Goal: Task Accomplishment & Management: Manage account settings

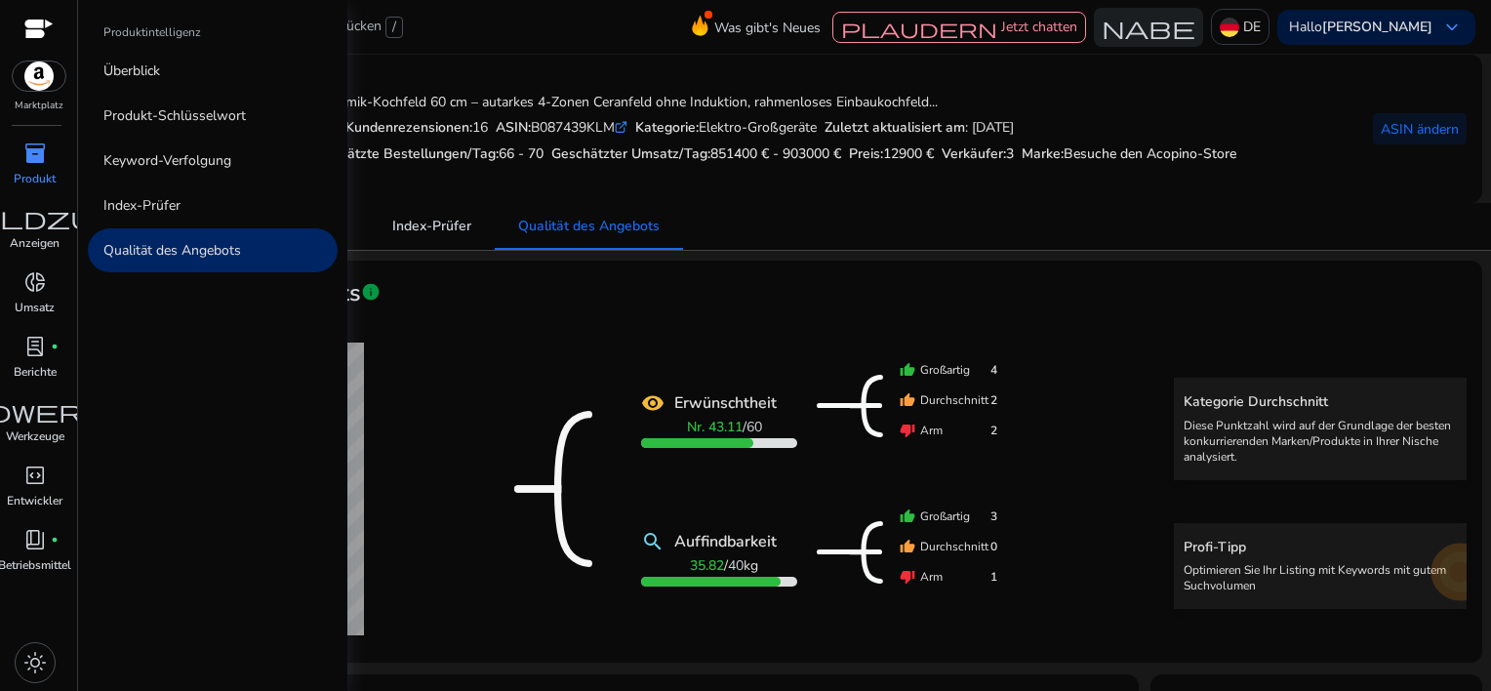
click at [34, 167] on div "inventory_2" at bounding box center [35, 153] width 55 height 31
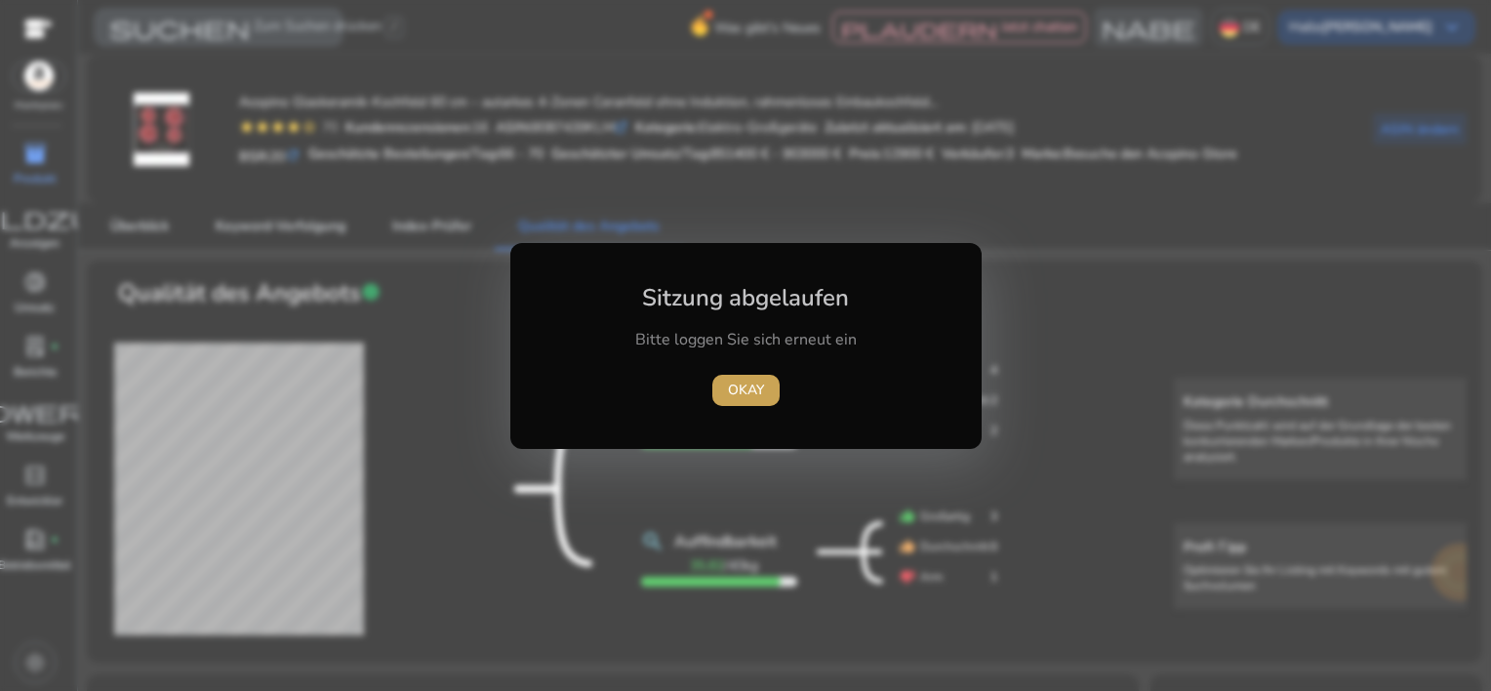
click at [751, 383] on span "OKAY" at bounding box center [746, 390] width 36 height 20
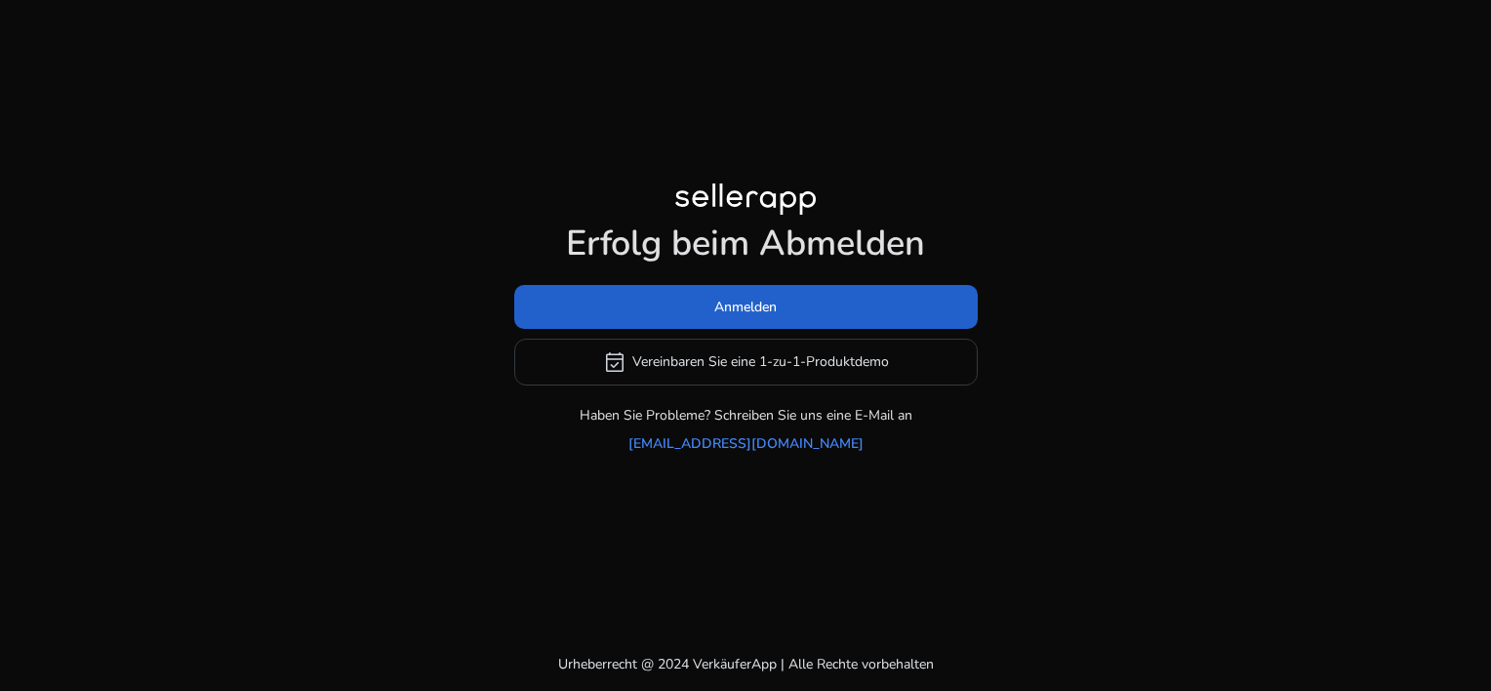
click at [745, 302] on span "Anmelden" at bounding box center [745, 307] width 62 height 20
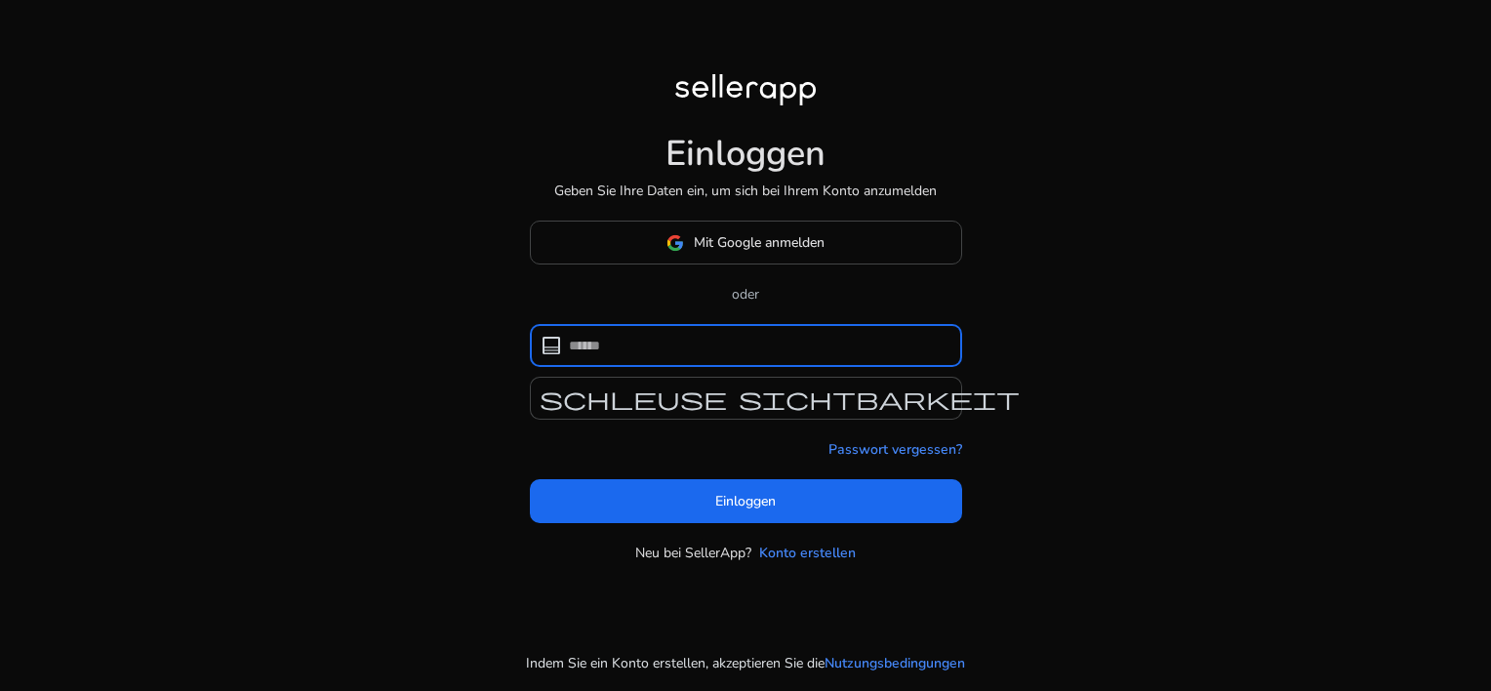
click at [750, 231] on button "Mit Google anmelden" at bounding box center [746, 243] width 432 height 44
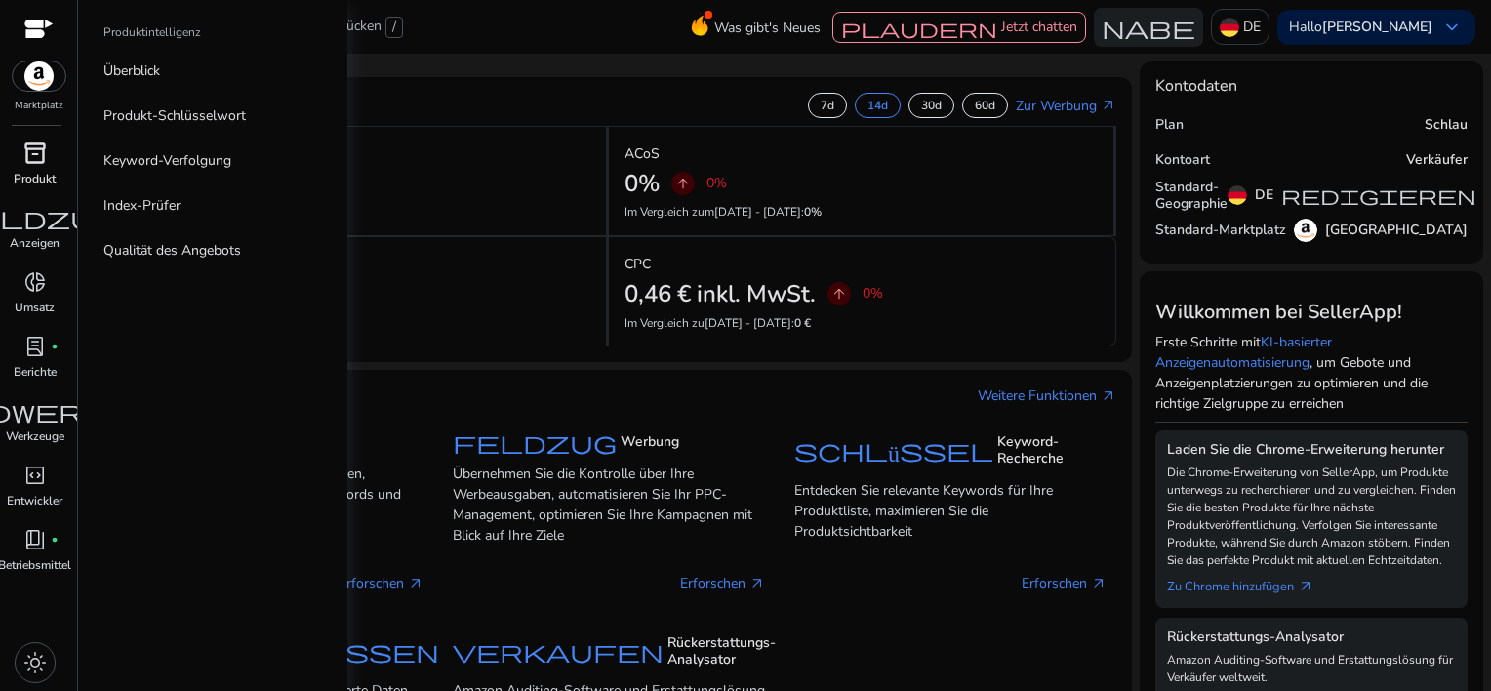
click at [25, 168] on link "inventory_2 Produkt" at bounding box center [34, 170] width 69 height 64
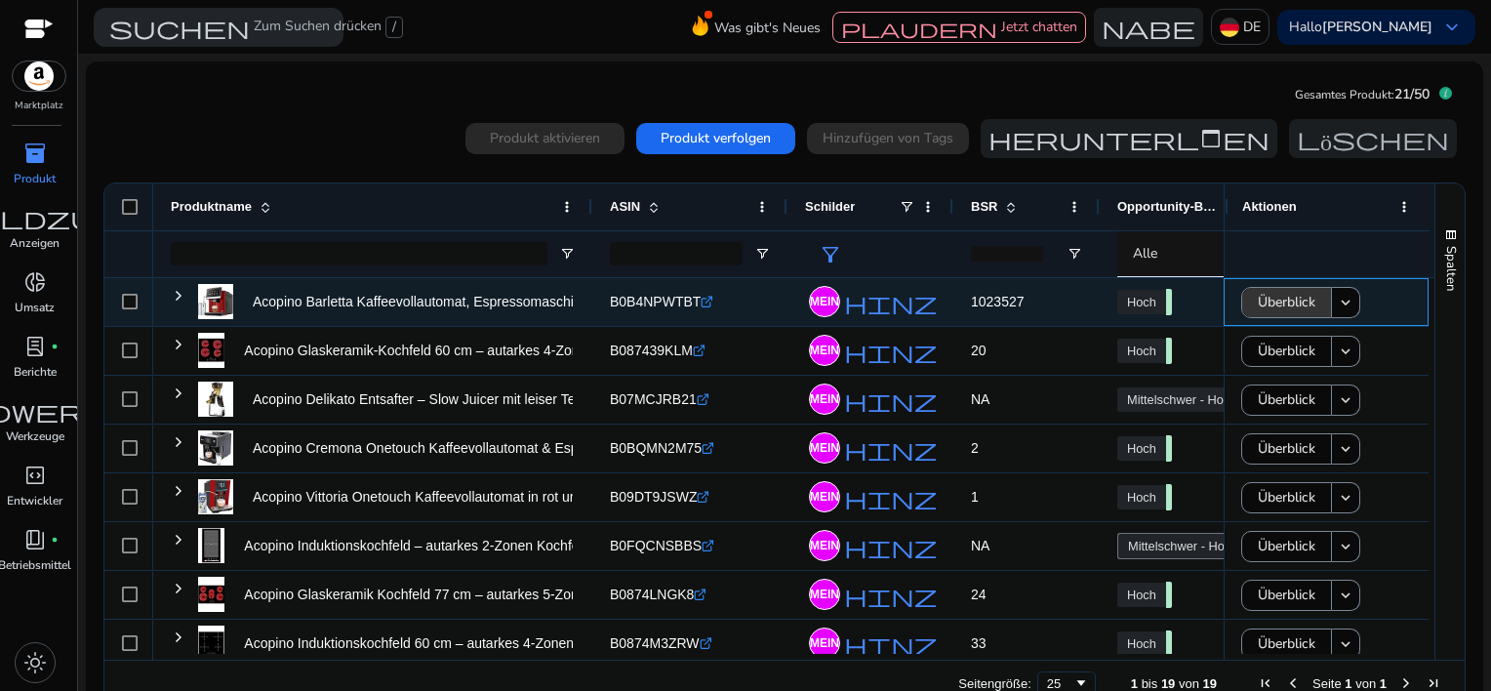
click at [1304, 297] on span "Überblick" at bounding box center [1287, 302] width 58 height 40
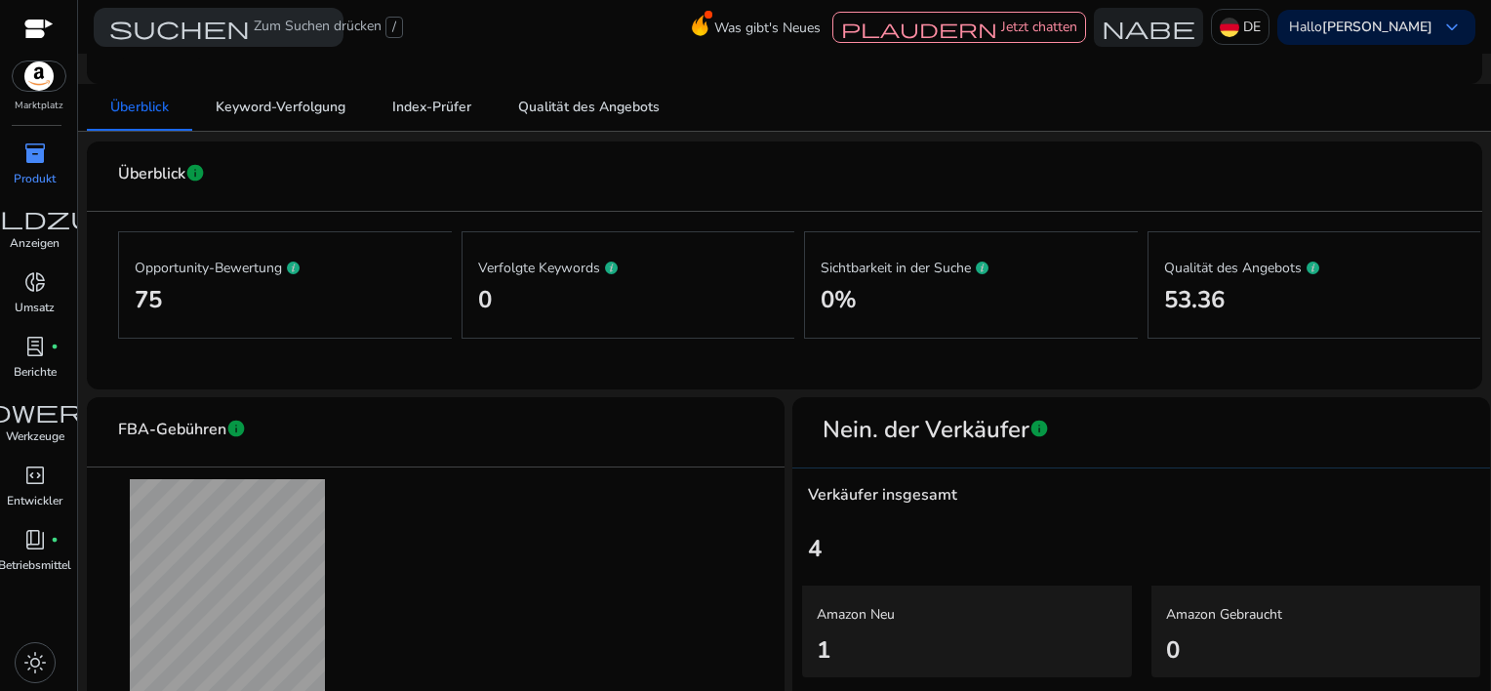
scroll to position [195, 0]
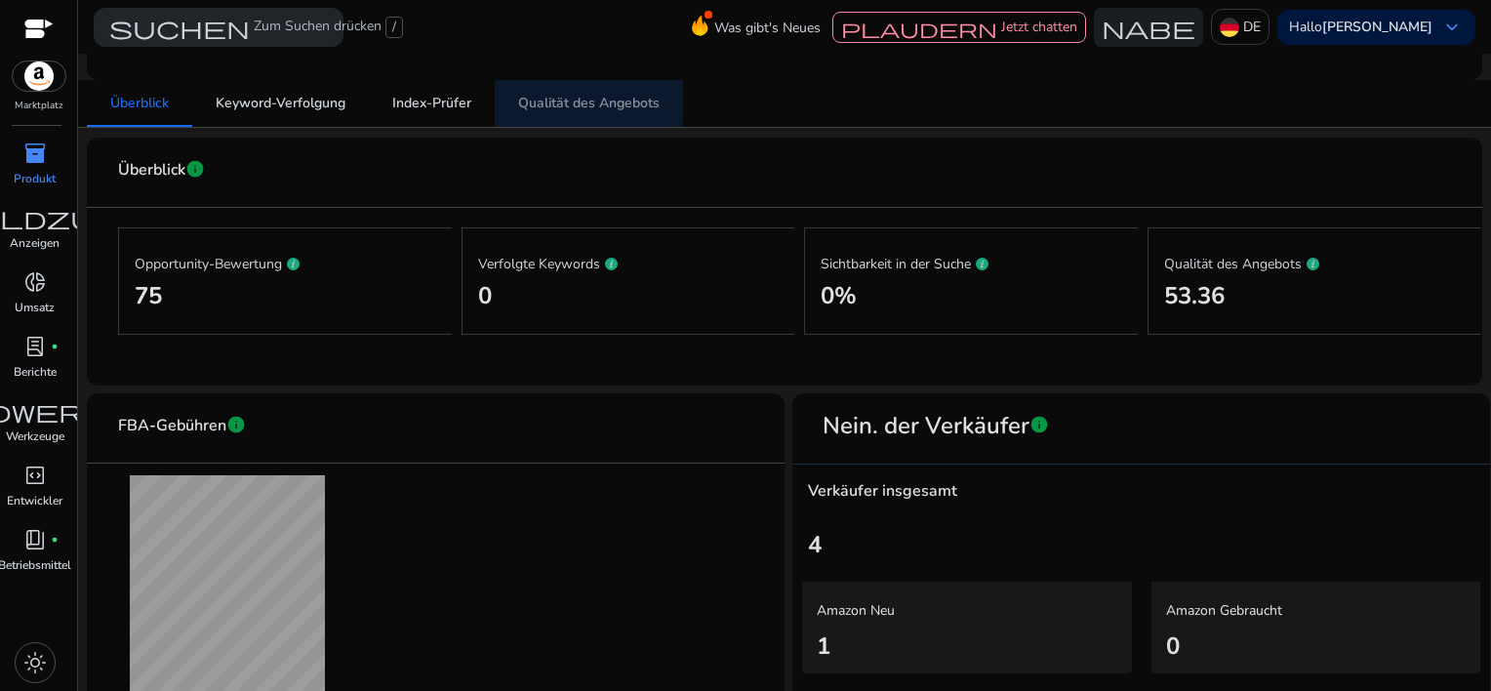
click at [571, 98] on span "Qualität des Angebots" at bounding box center [589, 104] width 142 height 14
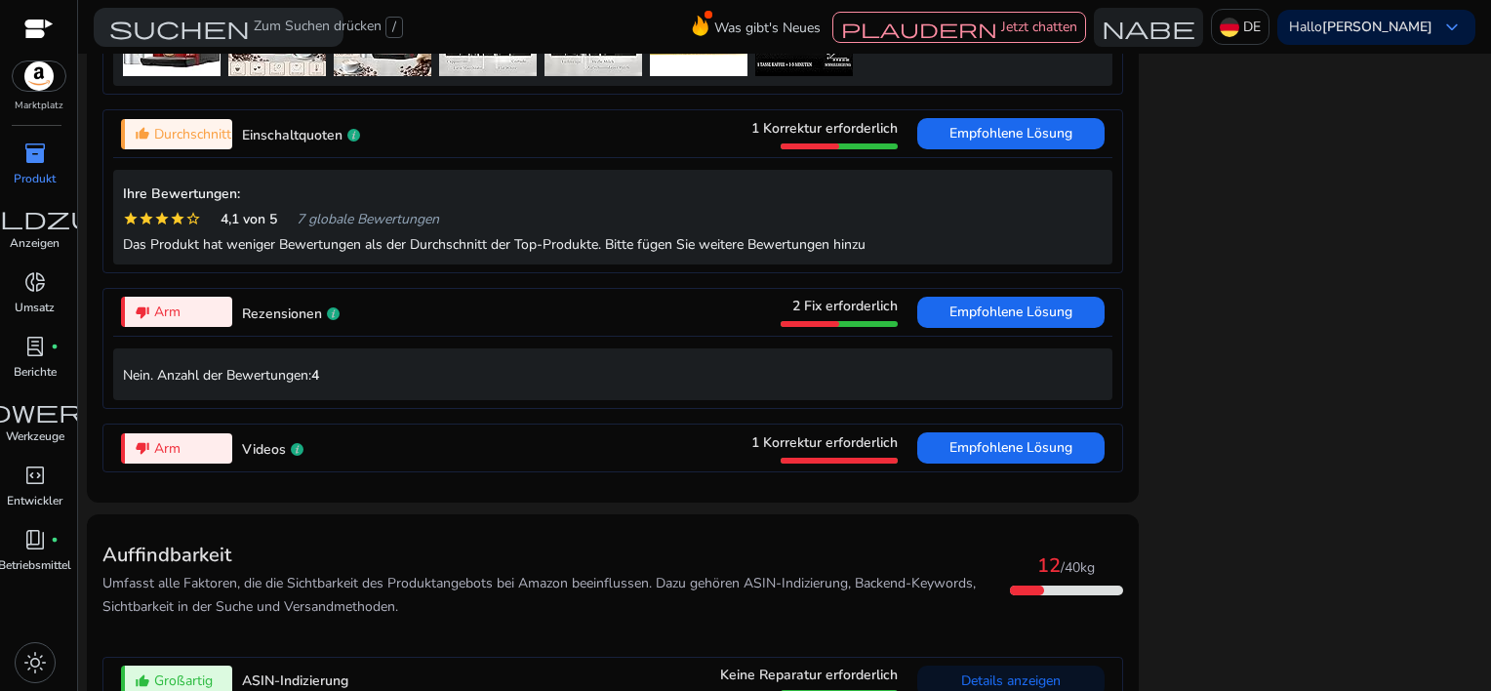
scroll to position [1862, 0]
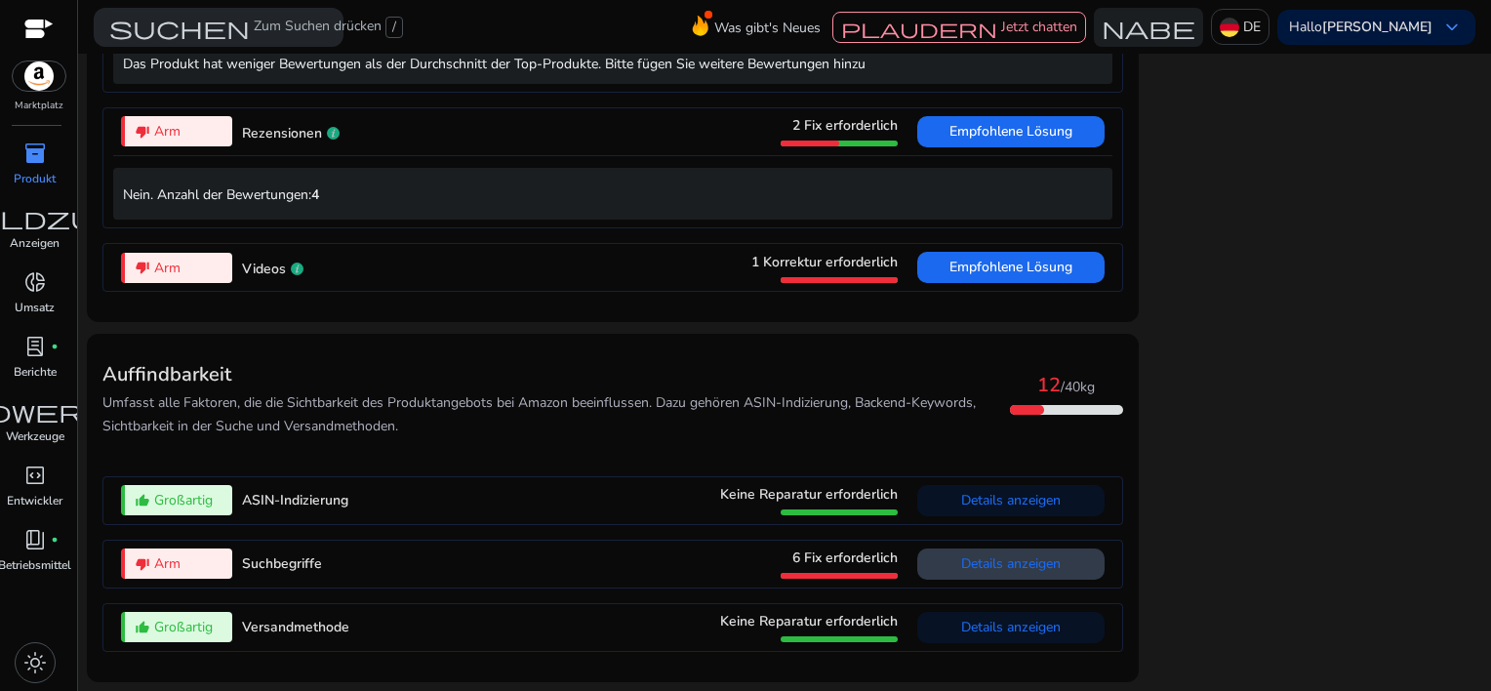
click at [994, 564] on span "Details anzeigen" at bounding box center [1011, 563] width 100 height 19
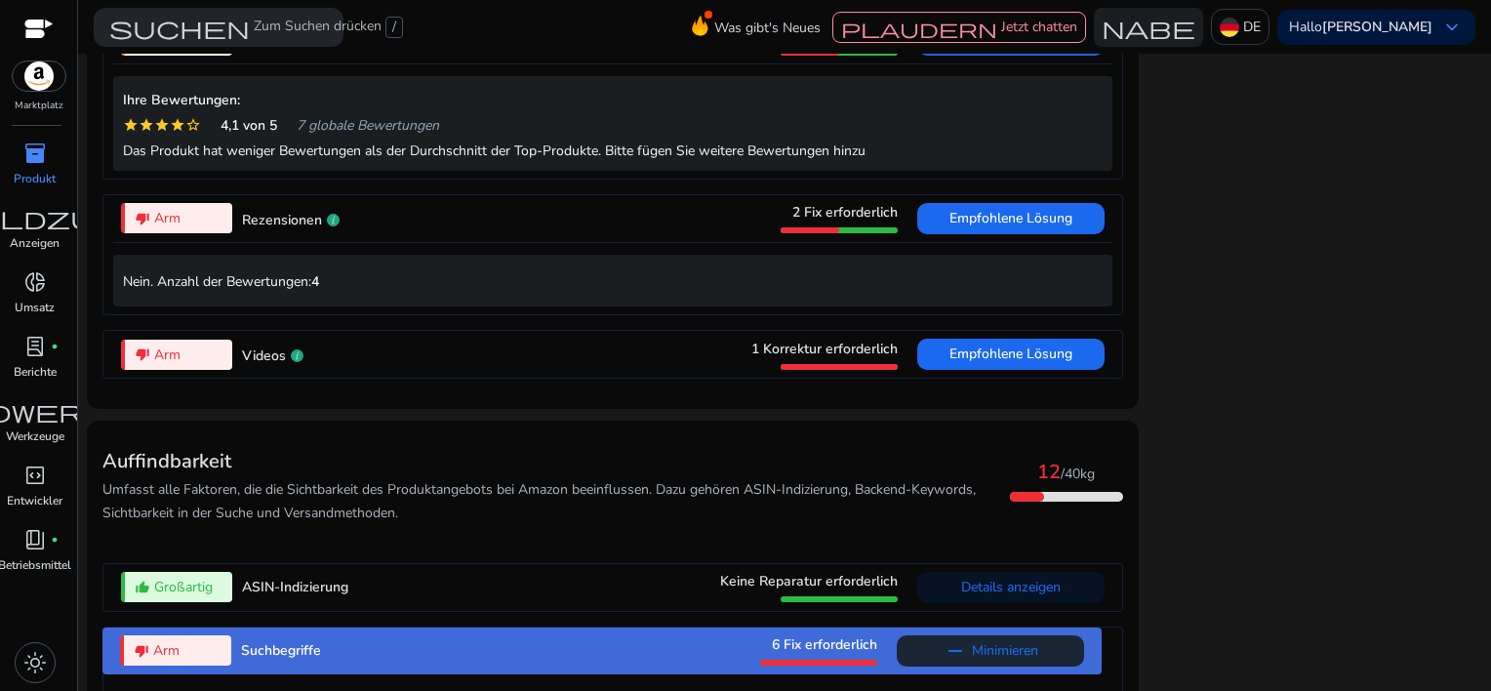
scroll to position [1568, 0]
